Goal: Find specific page/section

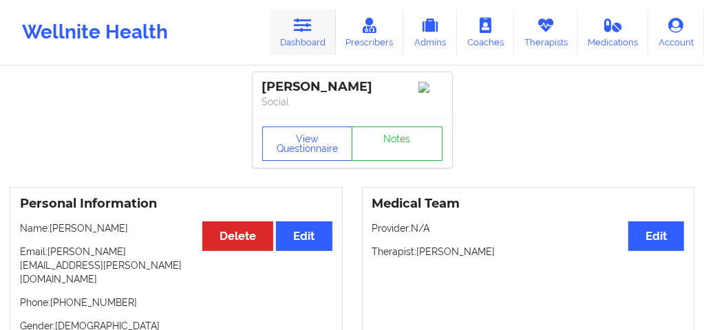
click at [299, 38] on link "Dashboard" at bounding box center [303, 32] width 66 height 45
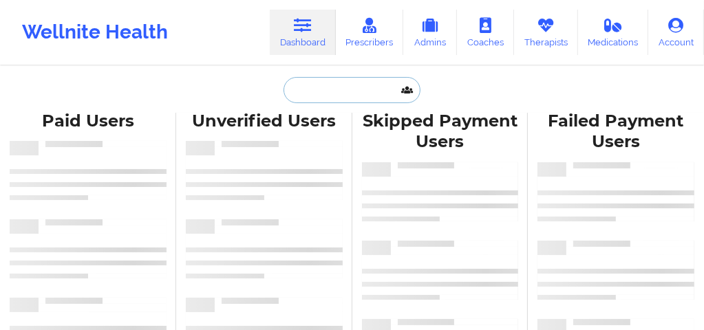
click at [311, 91] on input "text" at bounding box center [352, 90] width 136 height 26
paste input "[PERSON_NAME]"
type input "[PERSON_NAME]"
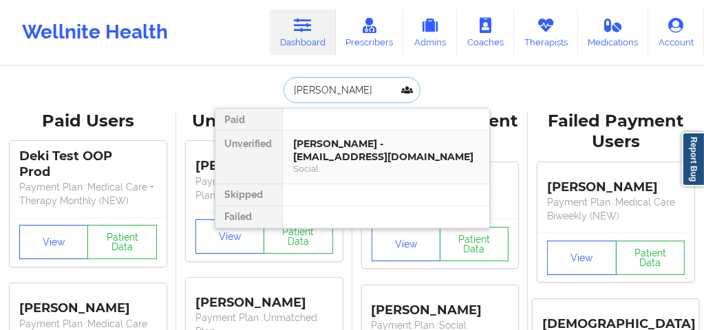
click at [341, 167] on div "Social" at bounding box center [386, 169] width 185 height 12
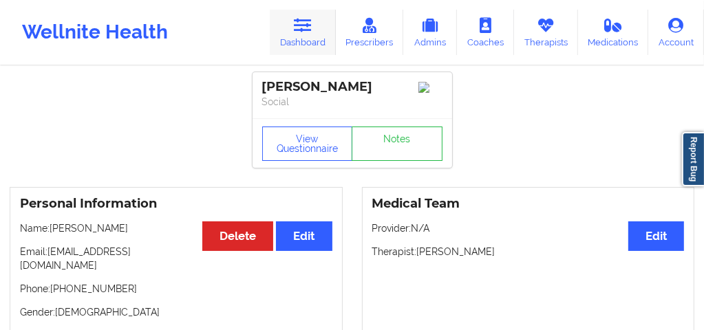
click at [306, 38] on link "Dashboard" at bounding box center [303, 32] width 66 height 45
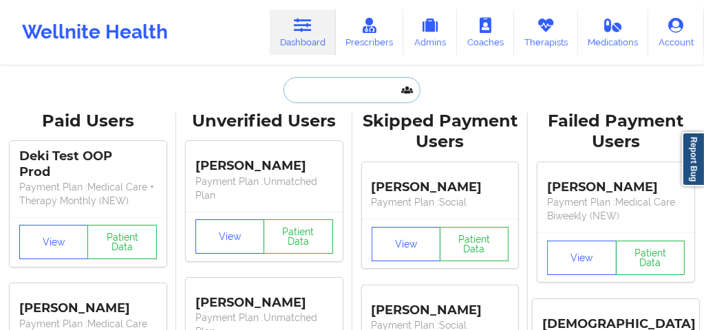
click at [310, 94] on input "text" at bounding box center [352, 90] width 136 height 26
paste input "[EMAIL_ADDRESS][DOMAIN_NAME]"
type input "[EMAIL_ADDRESS][DOMAIN_NAME]"
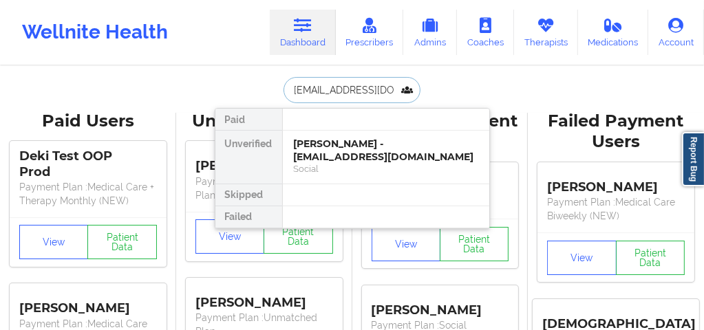
scroll to position [0, 24]
click at [322, 174] on div "Social" at bounding box center [386, 169] width 185 height 12
